Goal: Transaction & Acquisition: Purchase product/service

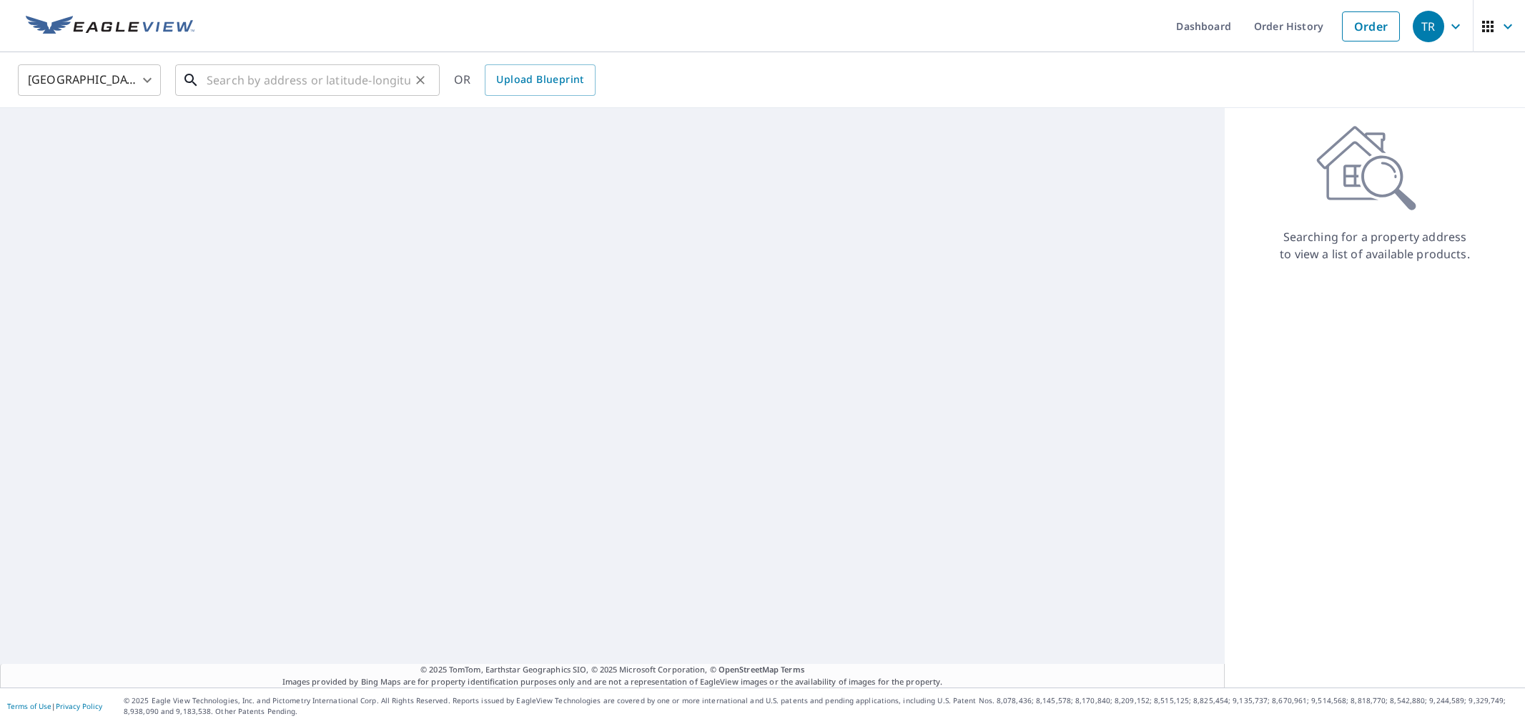
click at [282, 82] on input "text" at bounding box center [309, 80] width 204 height 40
paste input "[STREET_ADDRESS]"
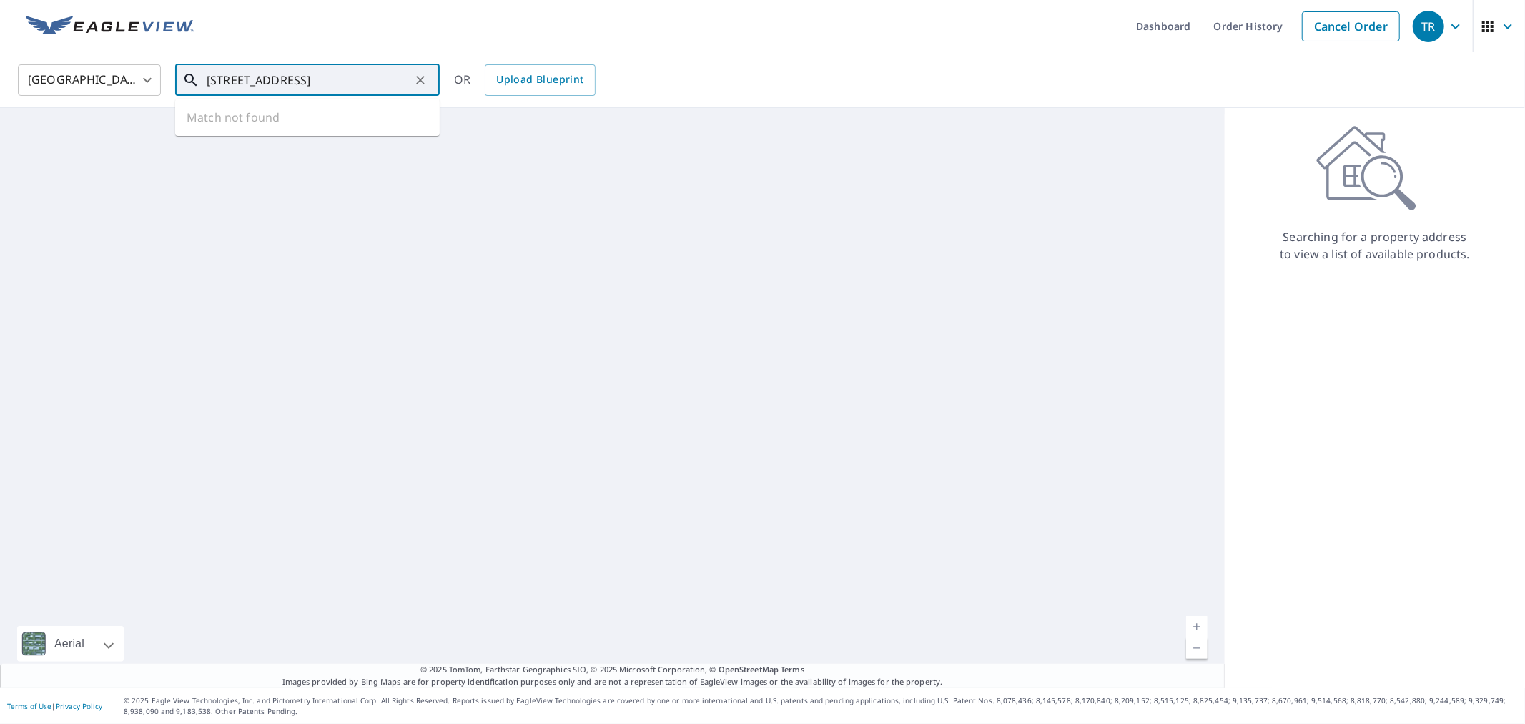
scroll to position [0, 15]
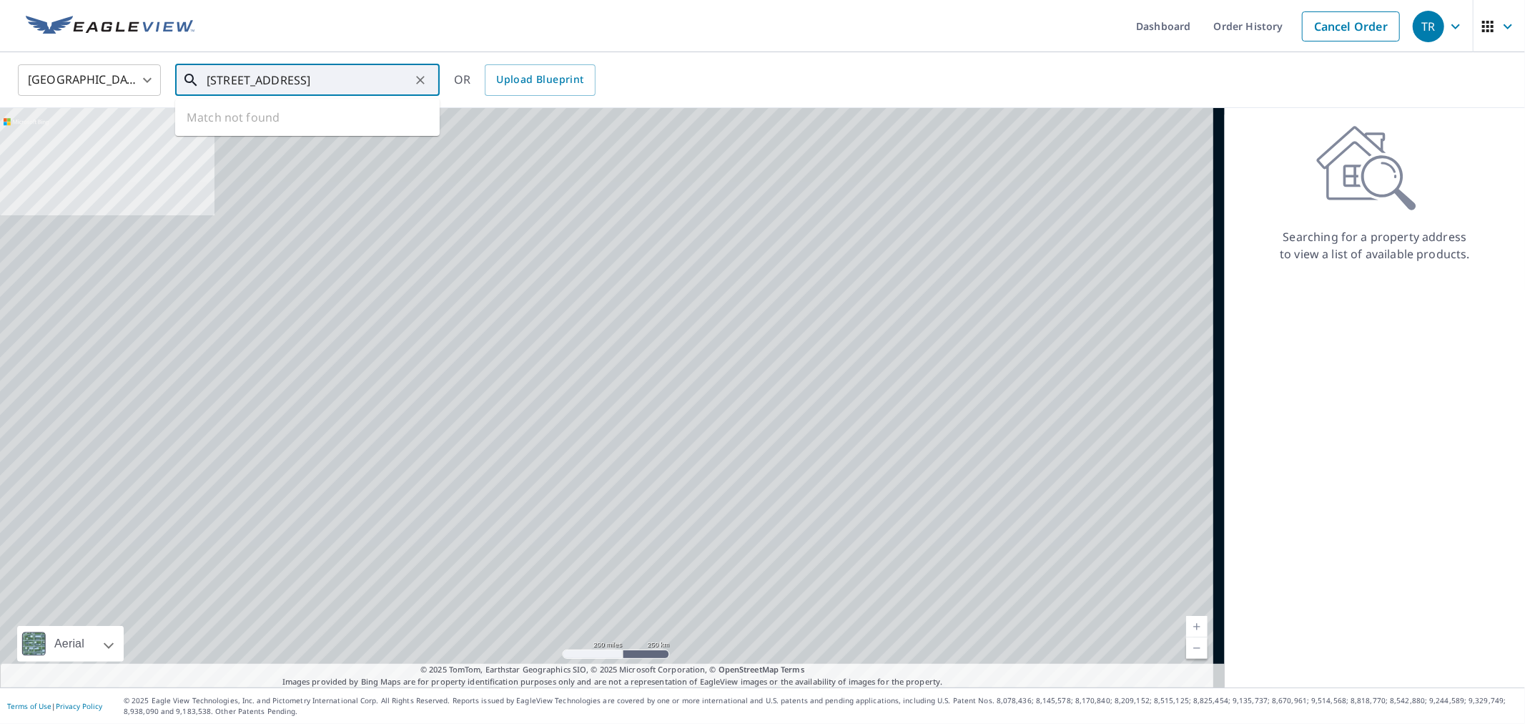
type input "[STREET_ADDRESS]"
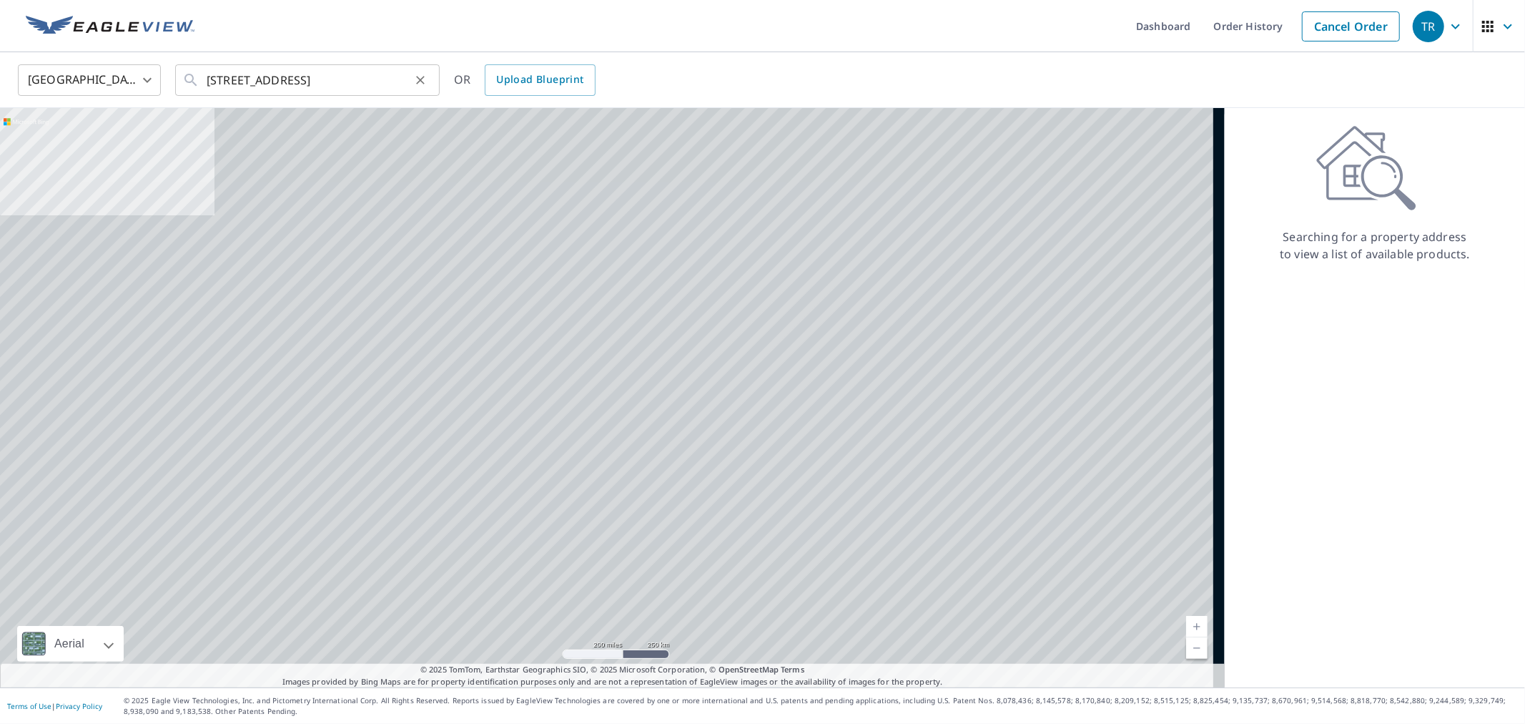
scroll to position [0, 0]
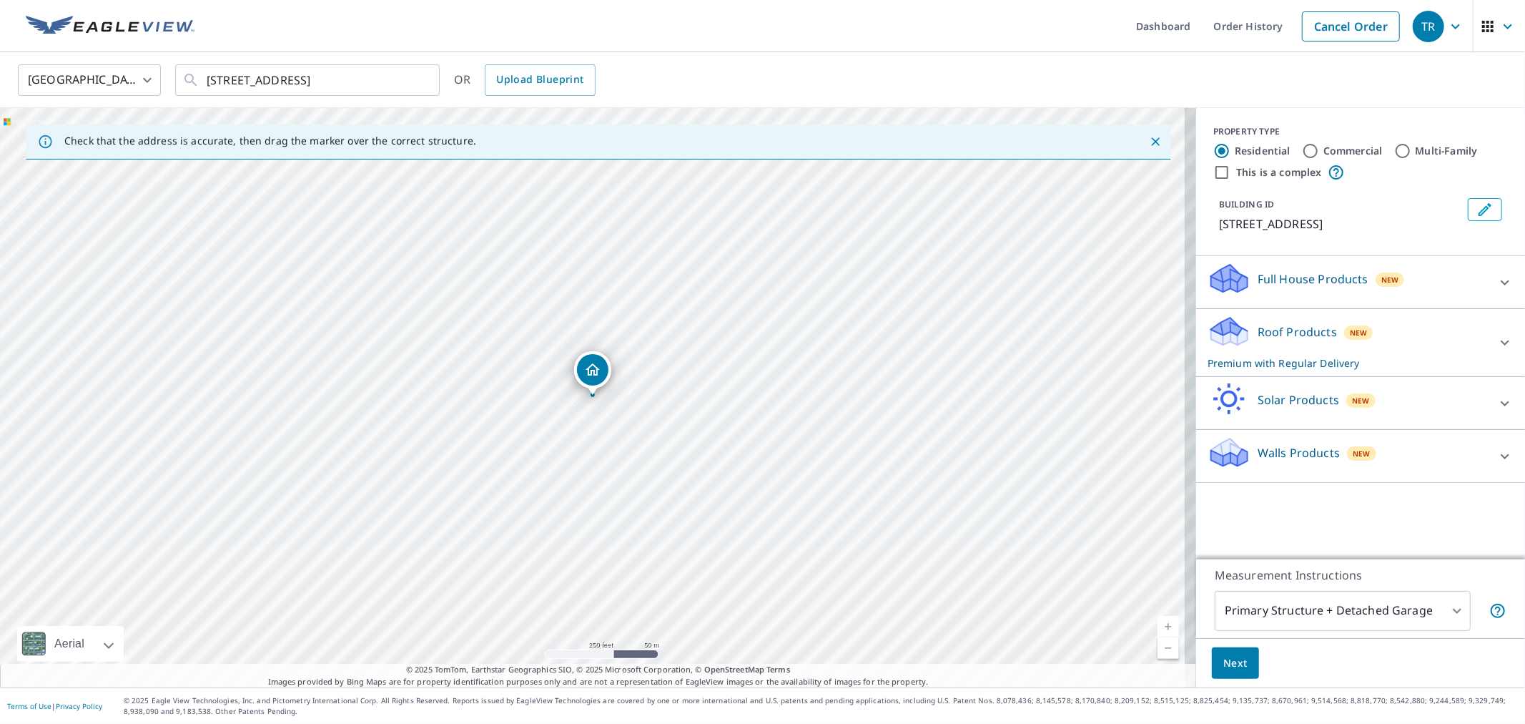
click at [1241, 663] on button "Next" at bounding box center [1235, 663] width 47 height 32
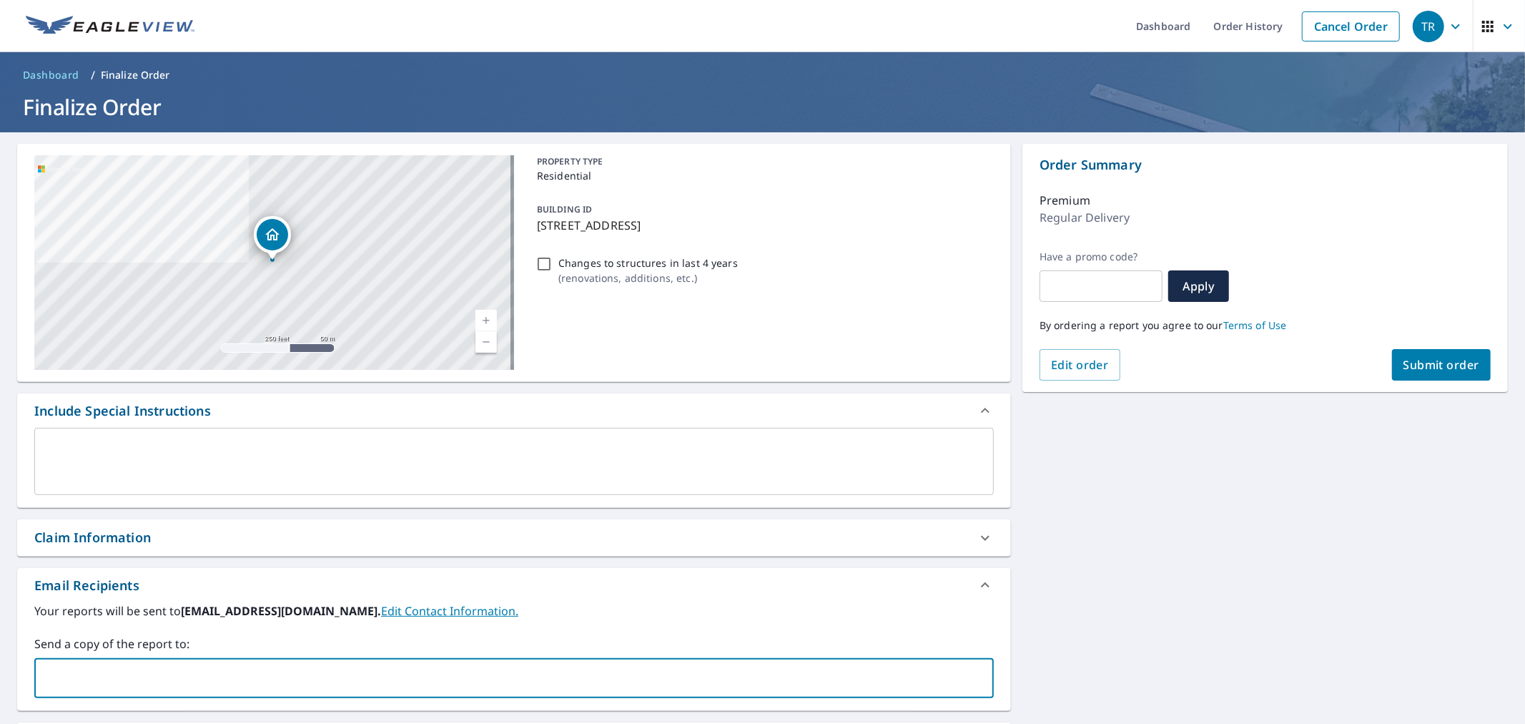
click at [424, 671] on input "text" at bounding box center [503, 677] width 925 height 27
type input "[EMAIL_ADDRESS][DOMAIN_NAME]"
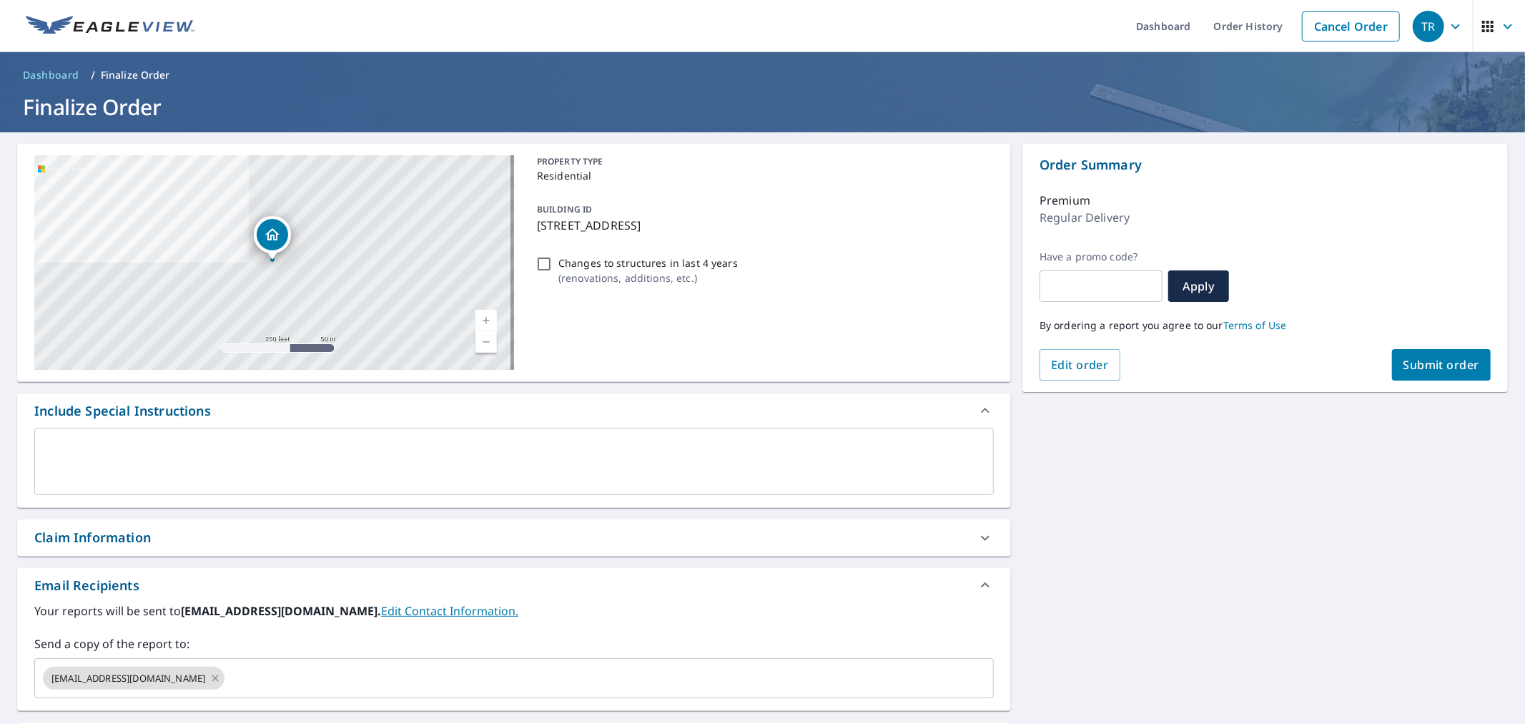
click at [390, 532] on div "Claim Information" at bounding box center [501, 537] width 934 height 19
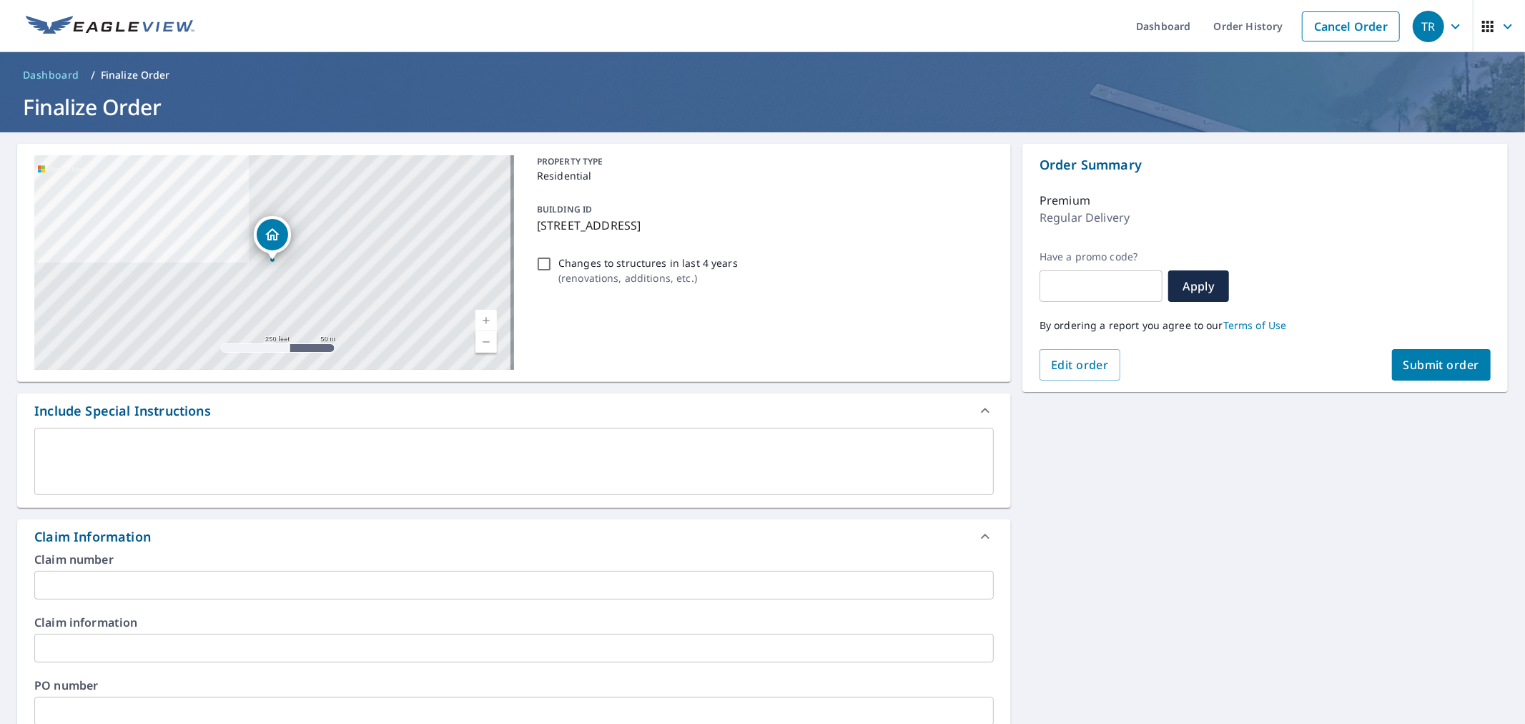
click at [390, 586] on input "text" at bounding box center [514, 585] width 960 height 29
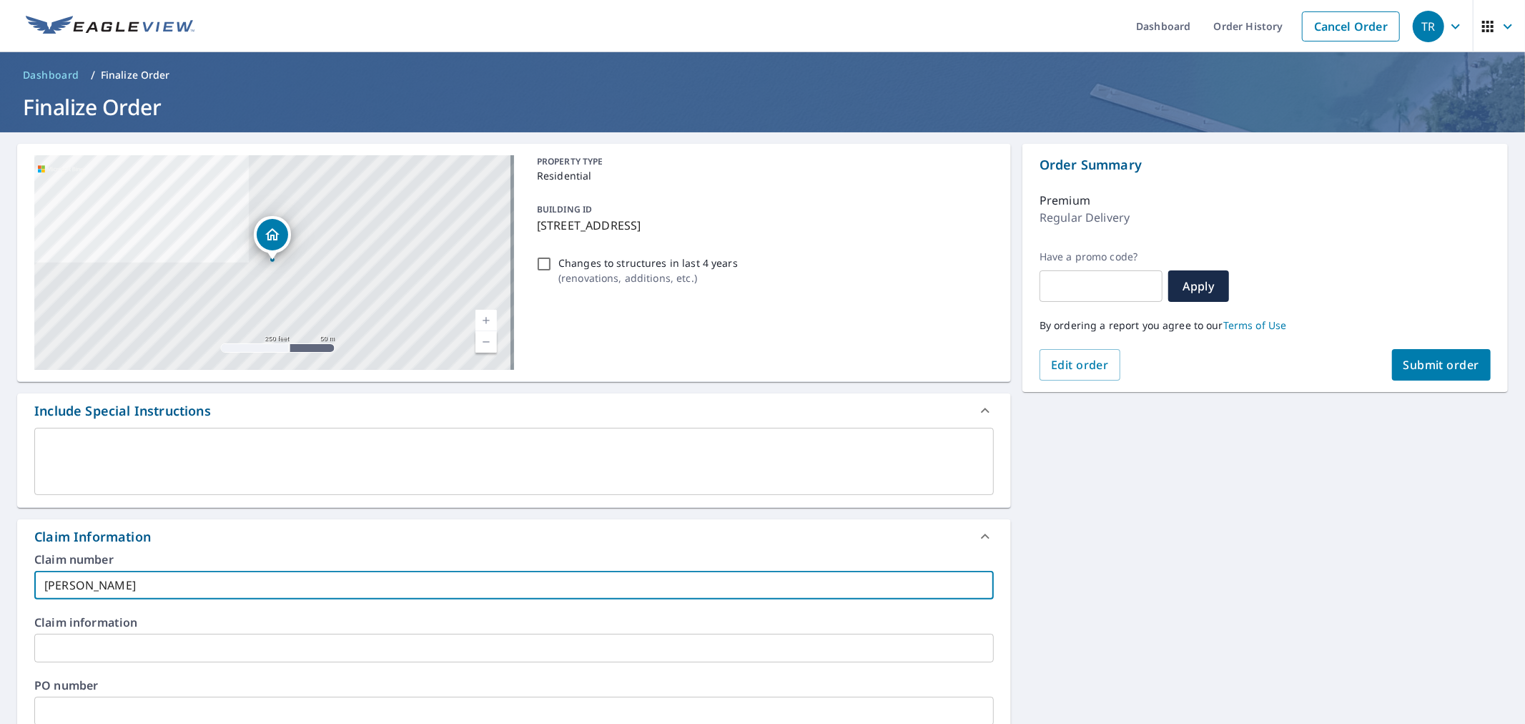
type input "[PERSON_NAME]"
click at [218, 709] on input "text" at bounding box center [514, 710] width 960 height 29
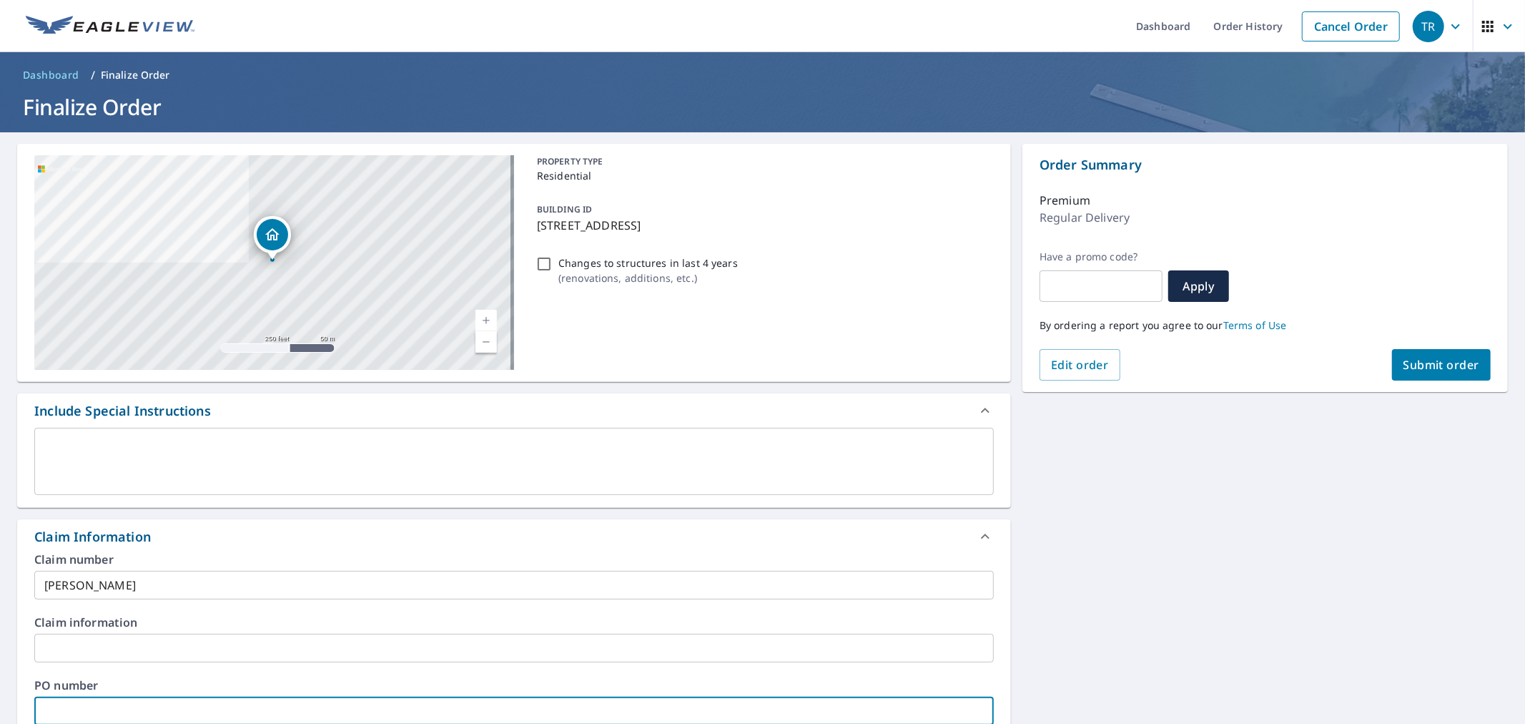
paste input "[PERSON_NAME]"
type input "[PERSON_NAME]"
drag, startPoint x: 1202, startPoint y: 524, endPoint x: 1432, endPoint y: 397, distance: 263.1
click at [1204, 523] on div "[STREET_ADDRESS] Aerial Road A standard road map Aerial A detailed look from ab…" at bounding box center [762, 656] width 1525 height 1049
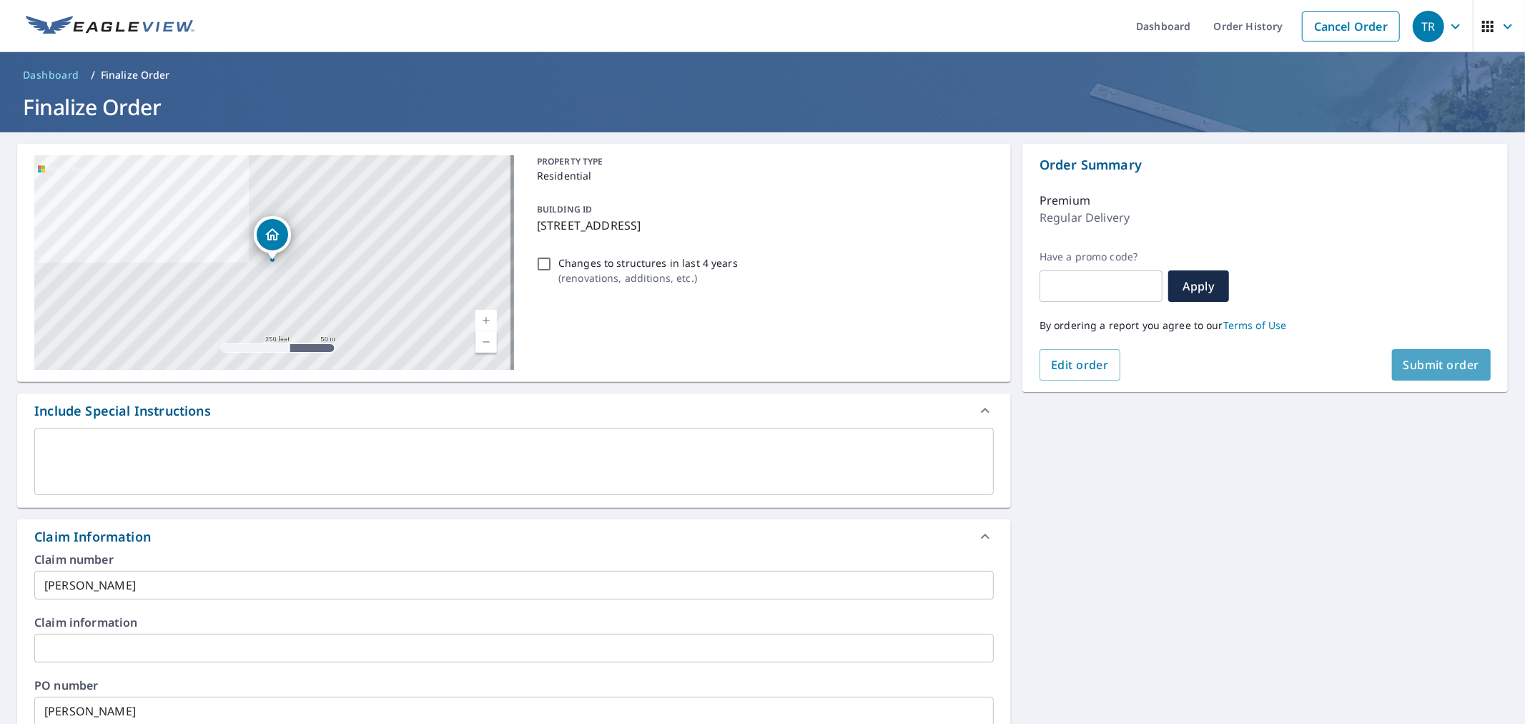
click at [1466, 367] on span "Submit order" at bounding box center [1442, 365] width 77 height 16
